Goal: Transaction & Acquisition: Purchase product/service

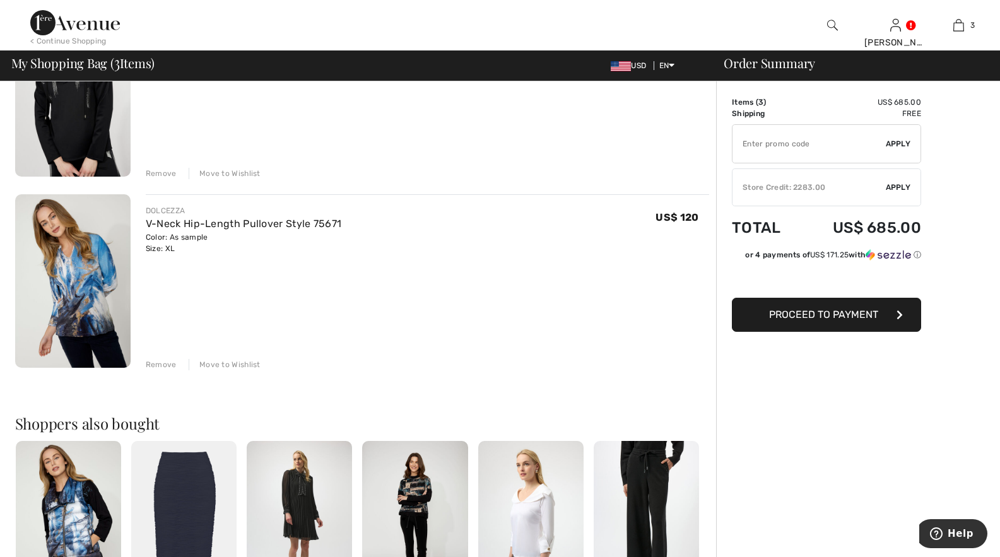
scroll to position [379, 0]
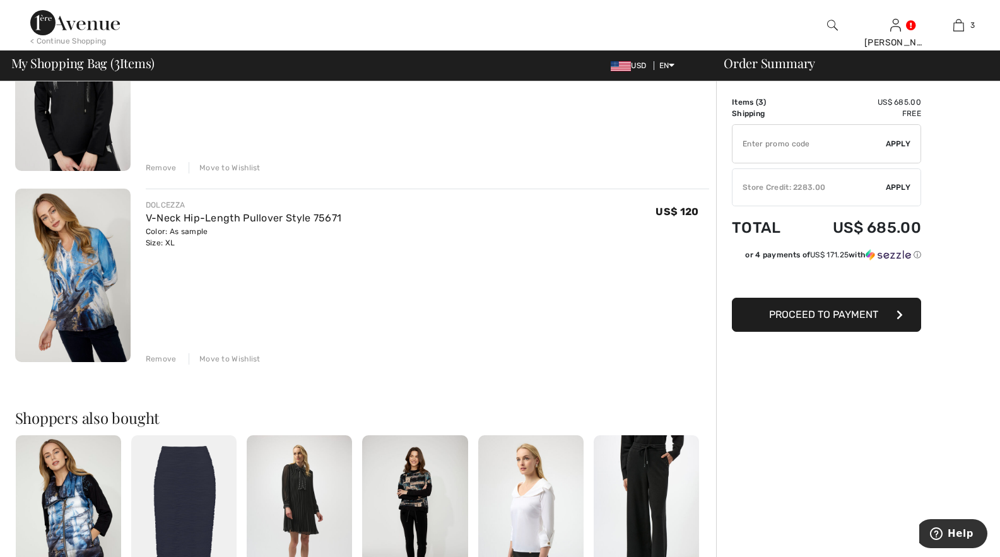
click at [155, 359] on div "Remove" at bounding box center [161, 358] width 31 height 11
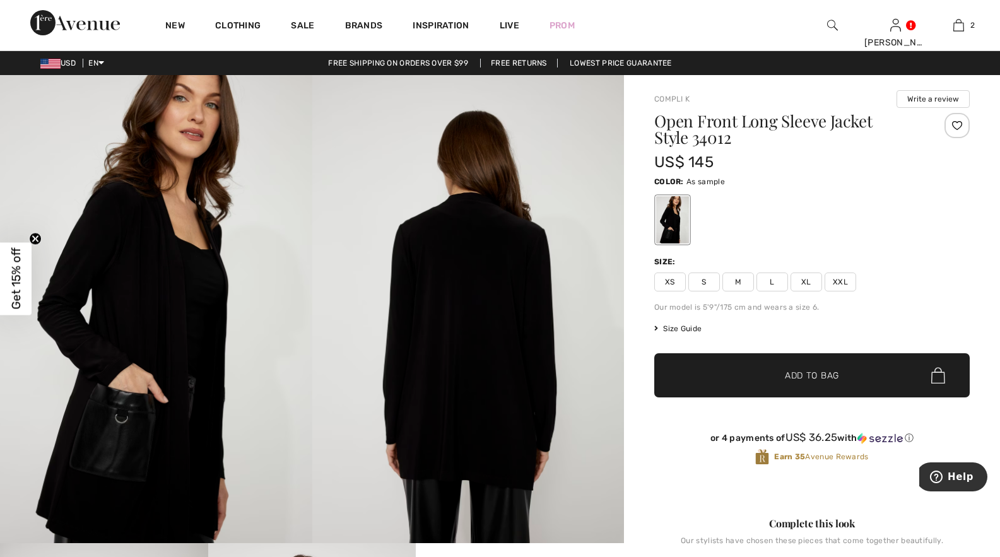
click at [800, 286] on span "XL" at bounding box center [807, 282] width 32 height 19
click at [787, 369] on span "Add to Bag" at bounding box center [812, 375] width 54 height 13
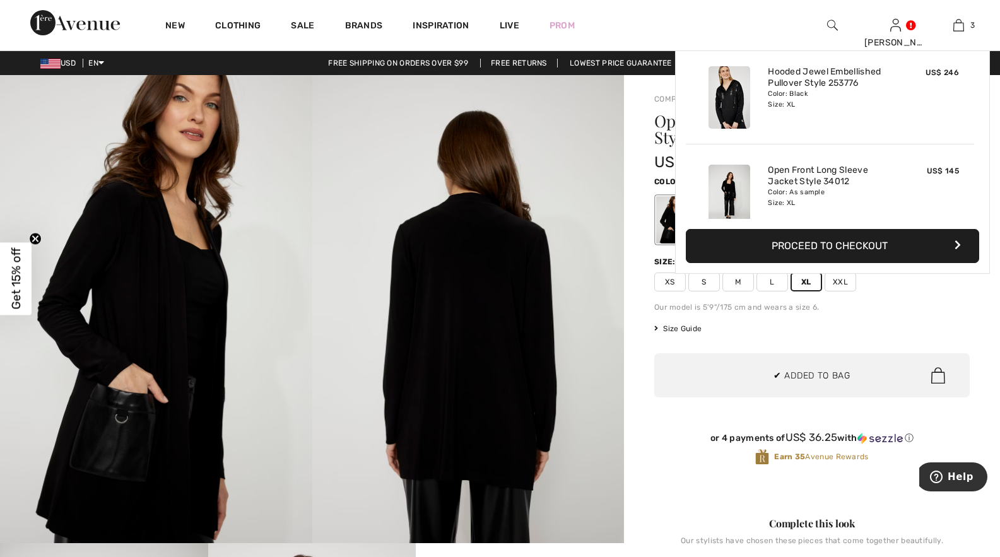
scroll to position [136, 0]
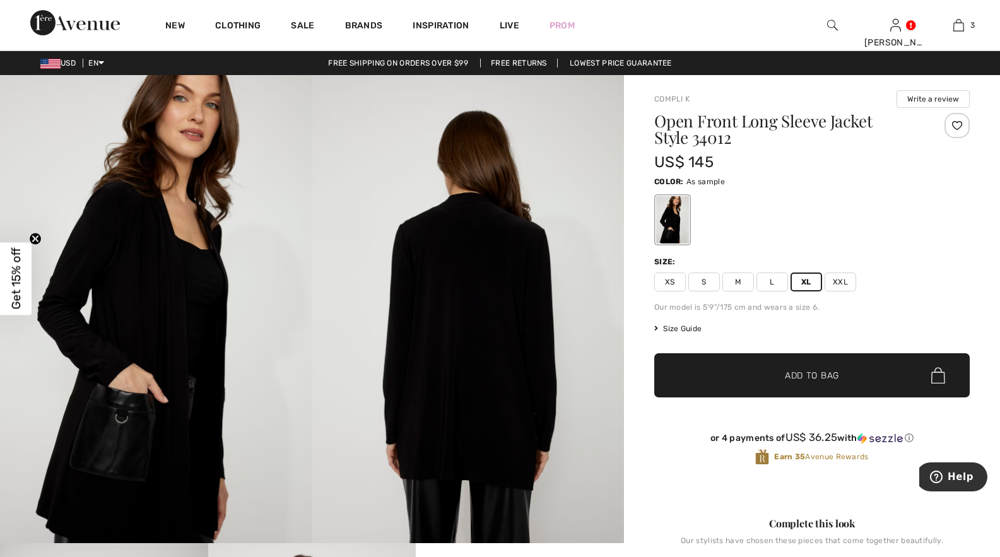
click at [896, 252] on div "Open Front Long Sleeve Jacket Style 34012 US$ 145 Color: As sample Size: XS S M…" at bounding box center [812, 299] width 316 height 373
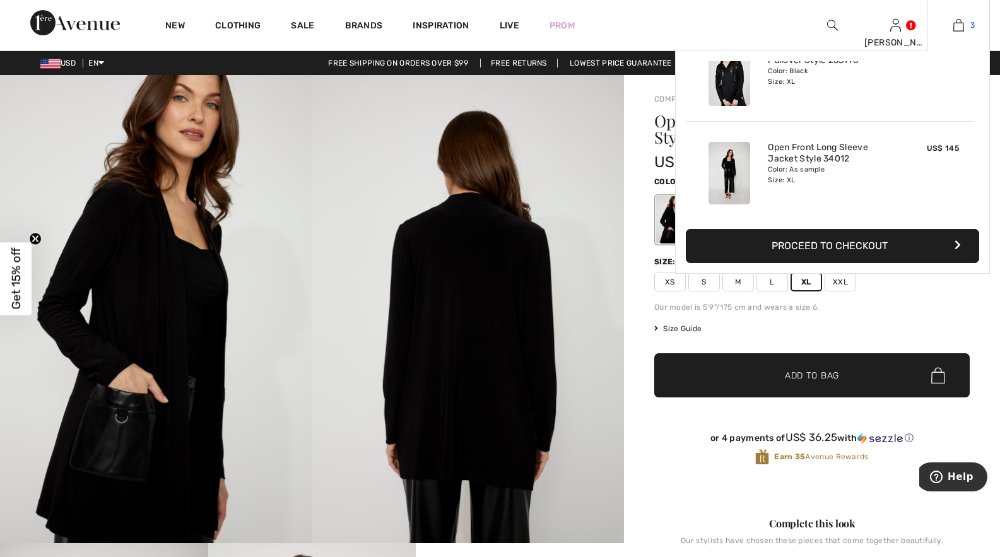
click at [961, 21] on img at bounding box center [958, 25] width 11 height 15
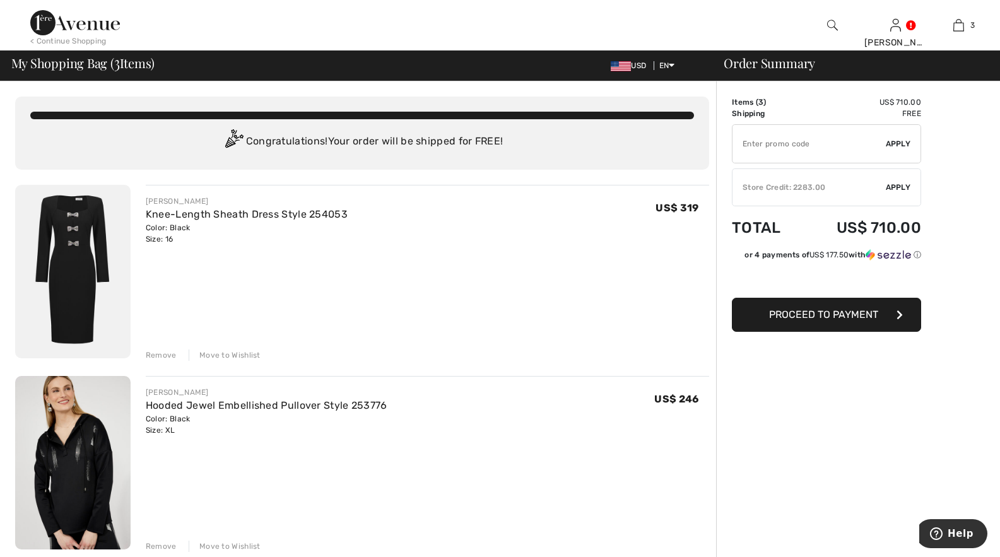
click at [825, 321] on button "Proceed to Payment" at bounding box center [826, 315] width 189 height 34
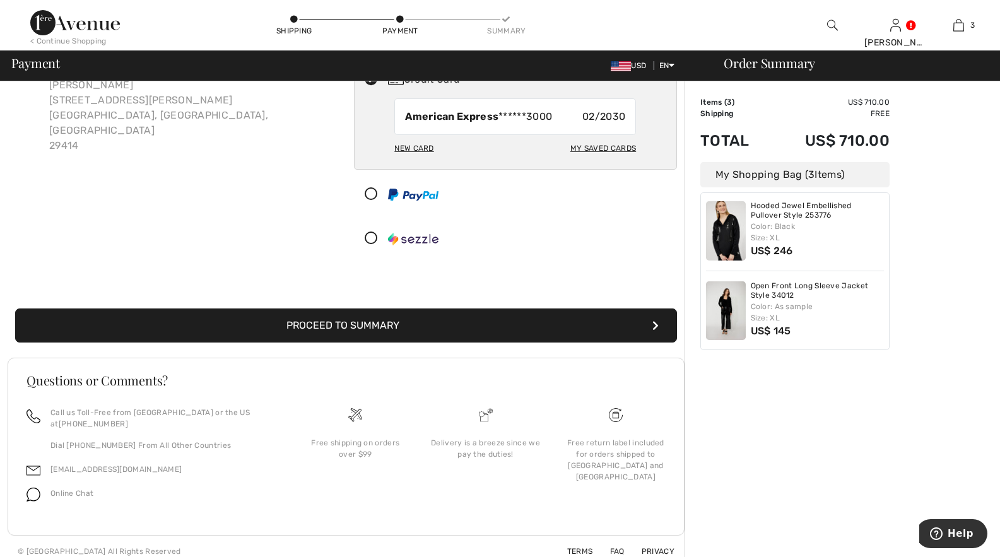
scroll to position [98, 0]
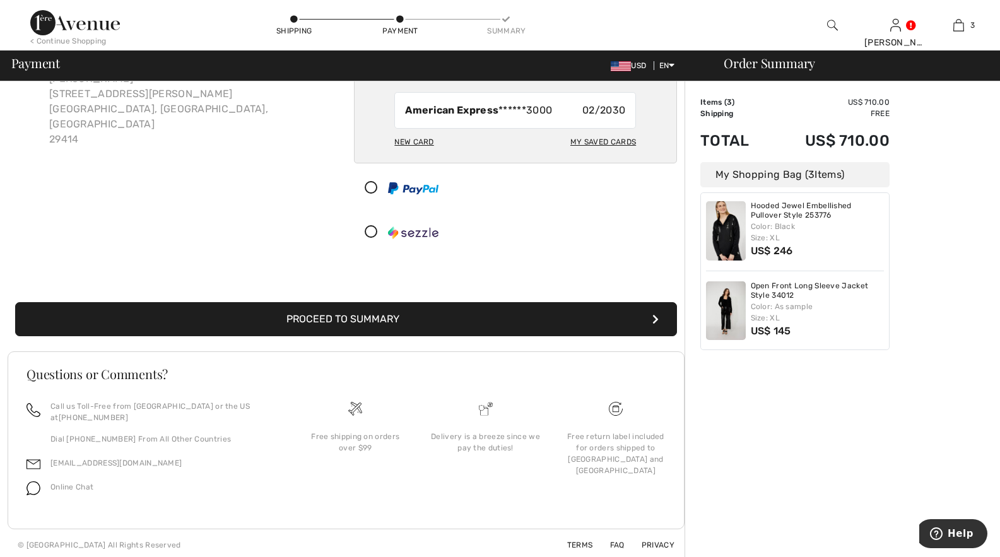
click at [477, 310] on button "Proceed to Summary" at bounding box center [346, 319] width 662 height 34
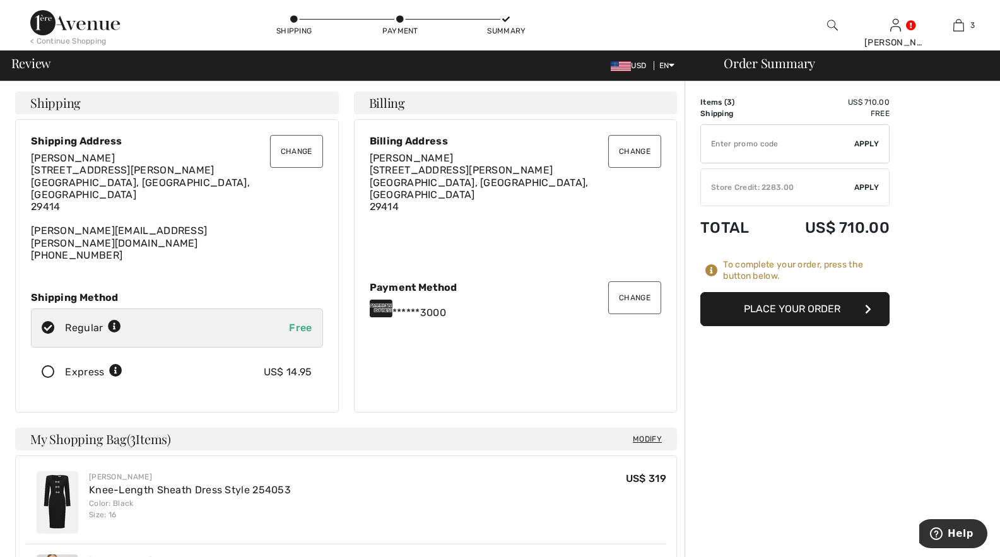
click at [860, 182] on span "Apply" at bounding box center [866, 187] width 25 height 11
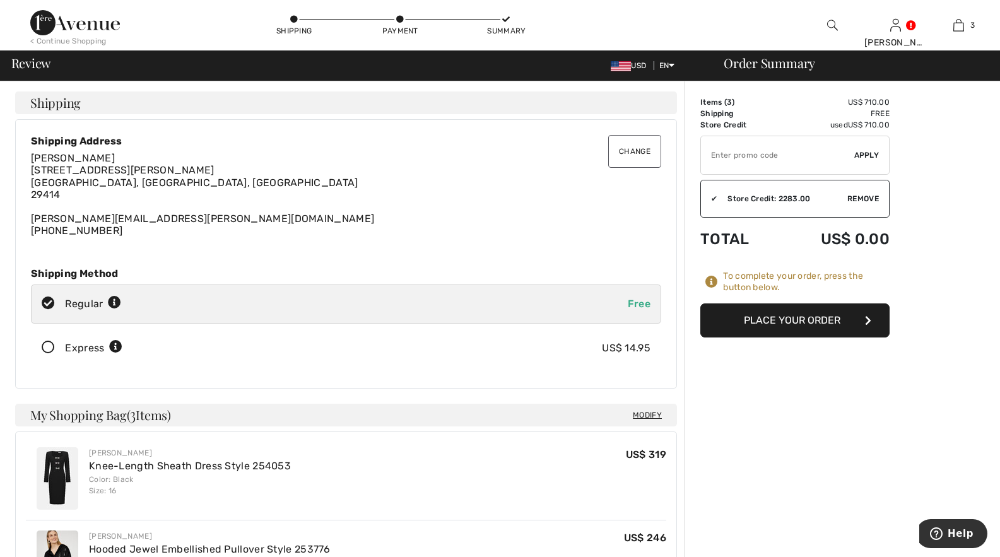
click at [790, 315] on button "Place Your Order" at bounding box center [794, 321] width 189 height 34
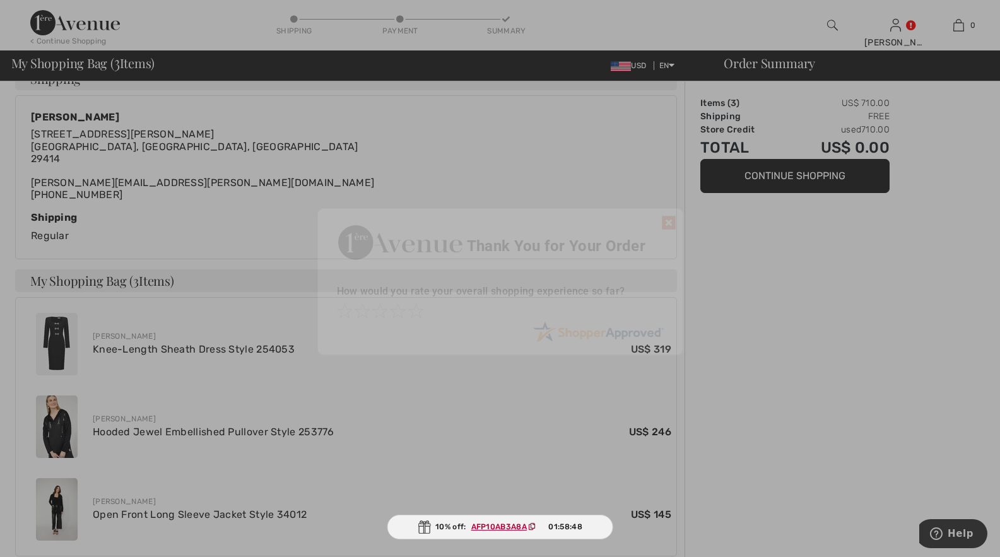
scroll to position [206, 0]
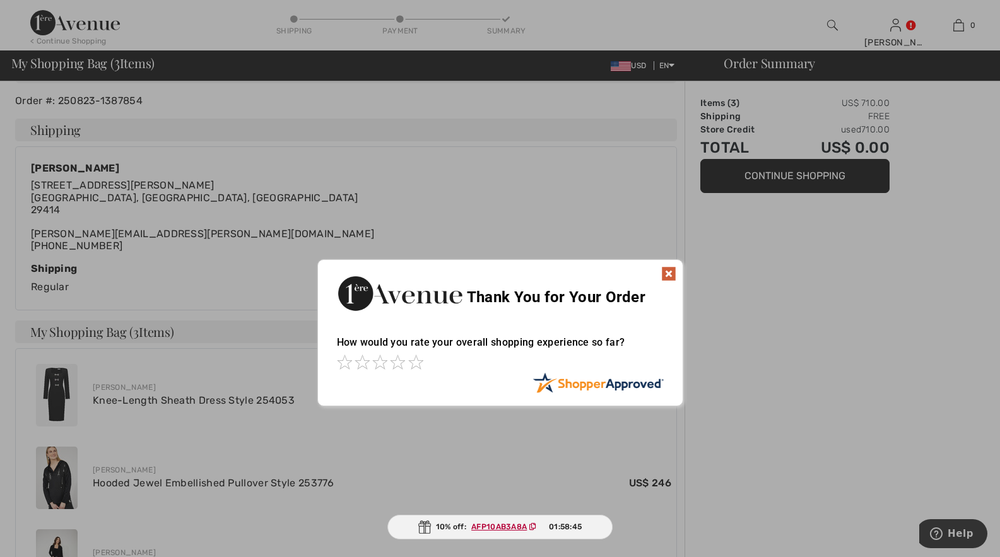
click at [666, 272] on img at bounding box center [668, 273] width 15 height 15
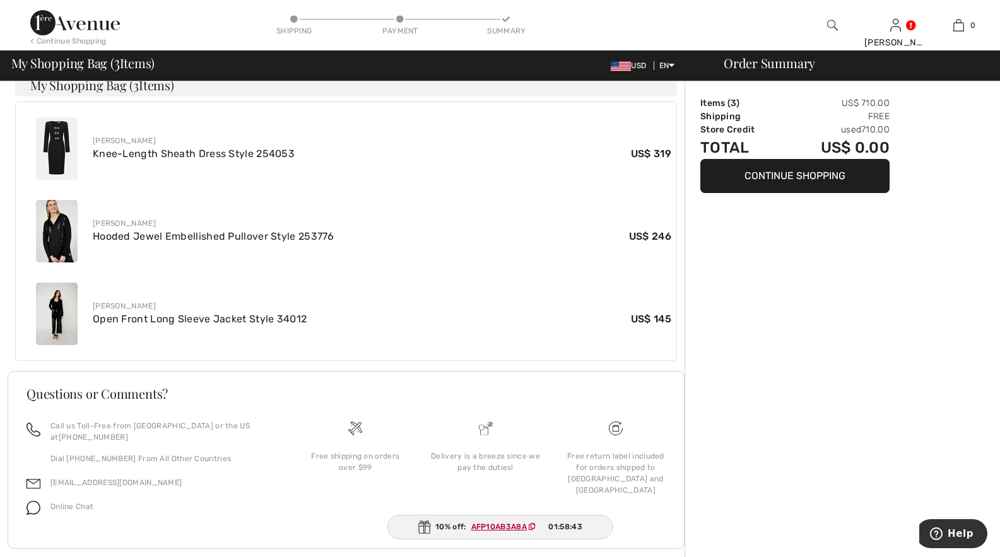
scroll to position [459, 0]
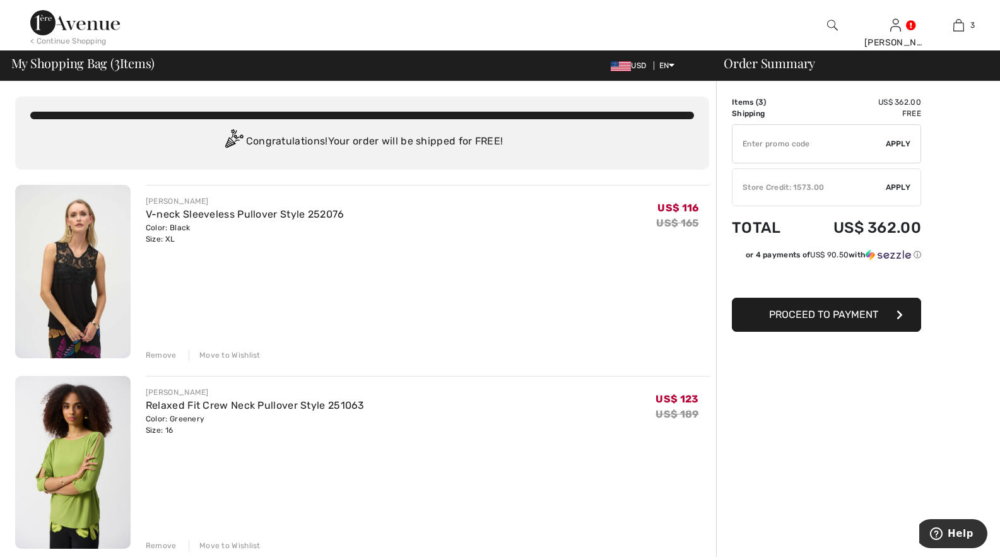
click at [157, 354] on div "Remove" at bounding box center [161, 355] width 31 height 11
